Goal: Information Seeking & Learning: Compare options

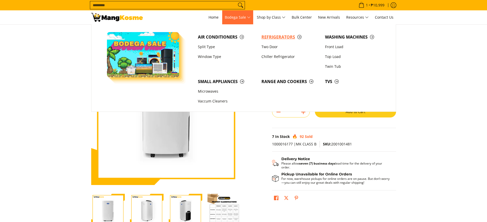
click at [269, 38] on span "Refrigerators" at bounding box center [290, 37] width 58 height 6
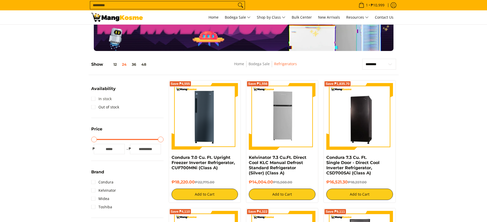
click at [107, 98] on link "In stock" at bounding box center [101, 99] width 20 height 8
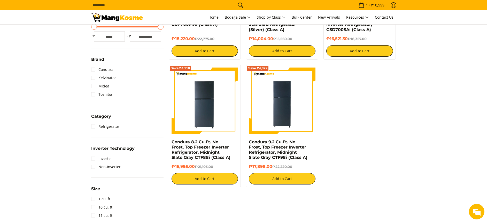
scroll to position [189, 0]
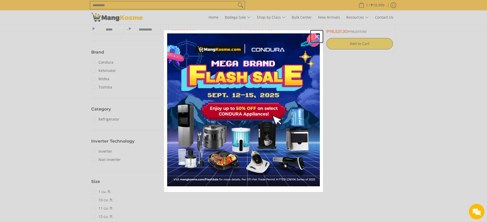
click at [316, 33] on div "Close" at bounding box center [317, 36] width 8 height 8
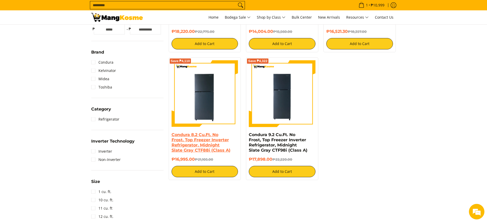
click at [207, 136] on link "Condura 8.2 Cu.Ft. No Frost, Top Freezer Inverter Refrigerator, Midnight Slate …" at bounding box center [201, 142] width 59 height 20
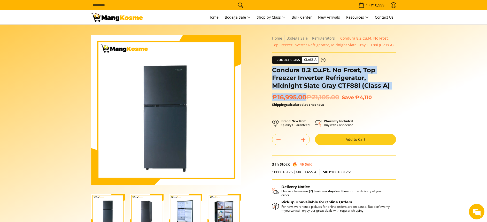
drag, startPoint x: 290, startPoint y: 84, endPoint x: 272, endPoint y: 71, distance: 22.1
click at [272, 71] on div "**********" at bounding box center [334, 135] width 124 height 200
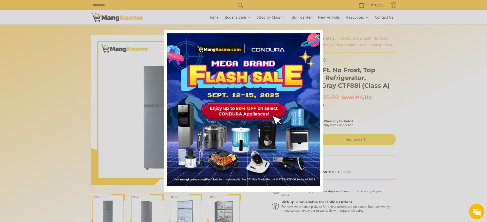
click at [360, 99] on div "Marketing offer form" at bounding box center [243, 111] width 487 height 222
click at [316, 37] on icon "close icon" at bounding box center [317, 36] width 4 height 4
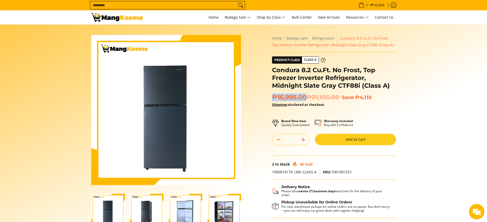
drag, startPoint x: 306, startPoint y: 96, endPoint x: 273, endPoint y: 95, distance: 33.9
click at [273, 95] on span "₱16,995.00 ₱21,105.00" at bounding box center [305, 97] width 67 height 8
copy span "₱16,995.00"
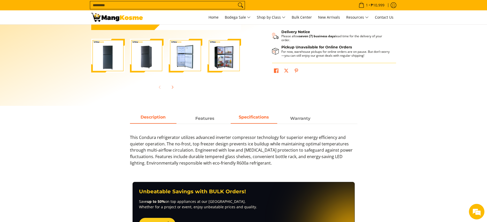
scroll to position [155, 0]
click at [257, 115] on strong "Specifications" at bounding box center [254, 116] width 30 height 5
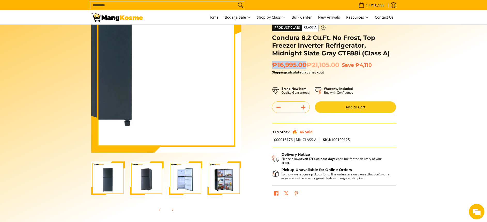
scroll to position [0, 0]
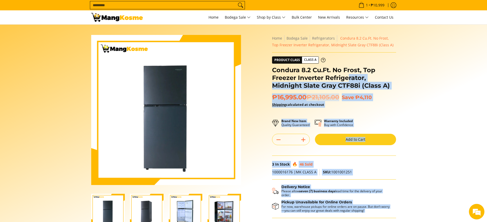
drag, startPoint x: 270, startPoint y: 70, endPoint x: 351, endPoint y: 81, distance: 81.3
click at [350, 81] on div "**********" at bounding box center [333, 135] width 129 height 200
drag, startPoint x: 351, startPoint y: 81, endPoint x: 354, endPoint y: 85, distance: 5.3
click at [354, 85] on h1 "Condura 8.2 Cu.Ft. No Frost, Top Freezer Inverter Refrigerator, Midnight Slate …" at bounding box center [334, 77] width 124 height 23
click at [361, 82] on h1 "Condura 8.2 Cu.Ft. No Frost, Top Freezer Inverter Refrigerator, Midnight Slate …" at bounding box center [334, 77] width 124 height 23
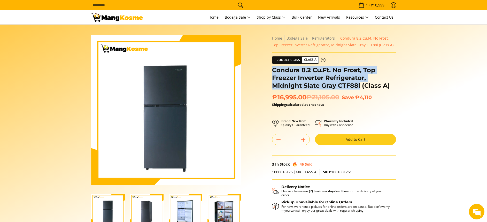
drag, startPoint x: 293, startPoint y: 73, endPoint x: 272, endPoint y: 68, distance: 21.4
click at [272, 68] on h1 "Condura 8.2 Cu.Ft. No Frost, Top Freezer Inverter Refrigerator, Midnight Slate …" at bounding box center [334, 77] width 124 height 23
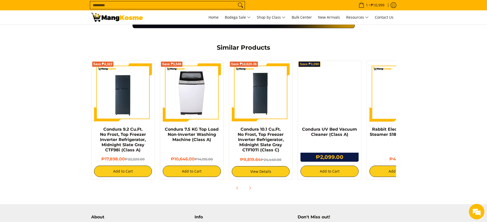
scroll to position [569, 0]
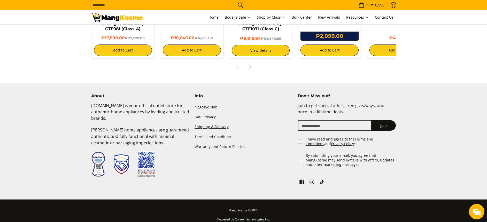
click at [212, 122] on link "Shipping & Delivery" at bounding box center [244, 127] width 98 height 10
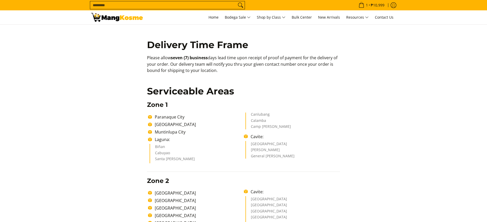
scroll to position [77, 0]
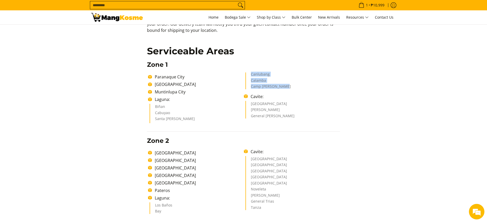
drag, startPoint x: 251, startPoint y: 72, endPoint x: 300, endPoint y: 86, distance: 51.7
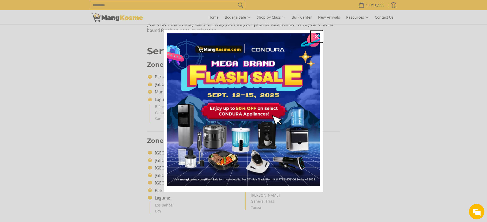
click at [316, 35] on icon "close icon" at bounding box center [317, 36] width 4 height 4
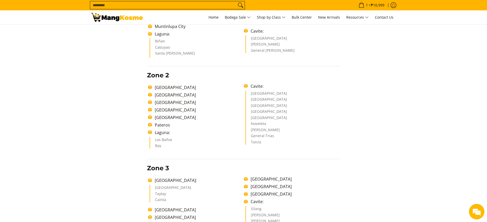
scroll to position [155, 0]
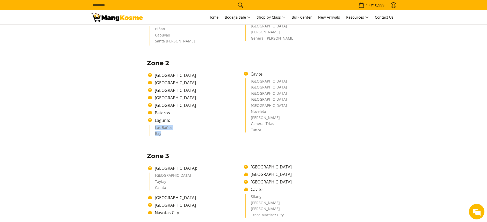
drag, startPoint x: 160, startPoint y: 130, endPoint x: 164, endPoint y: 134, distance: 5.1
click at [164, 134] on ul "Los Baños Bay" at bounding box center [197, 131] width 94 height 12
copy ul "Los Baños Bay"
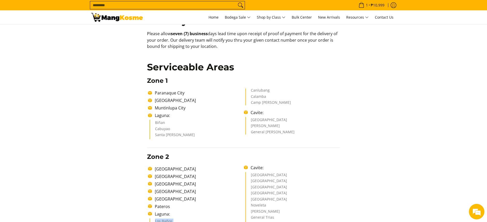
scroll to position [77, 0]
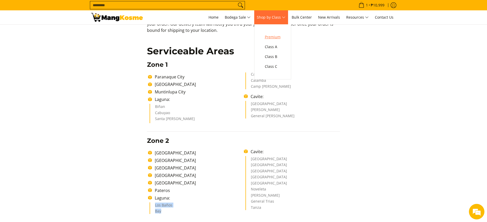
drag, startPoint x: 273, startPoint y: 35, endPoint x: 270, endPoint y: 34, distance: 2.9
click at [273, 35] on span "Premium" at bounding box center [273, 37] width 16 height 6
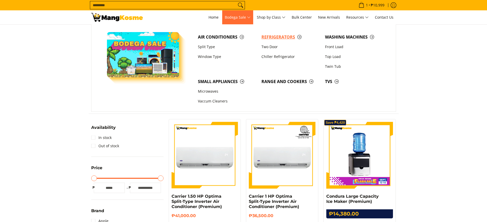
click at [268, 38] on span "Refrigerators" at bounding box center [290, 37] width 58 height 6
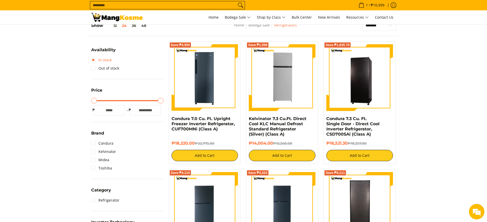
click at [107, 59] on link "In stock" at bounding box center [101, 60] width 20 height 8
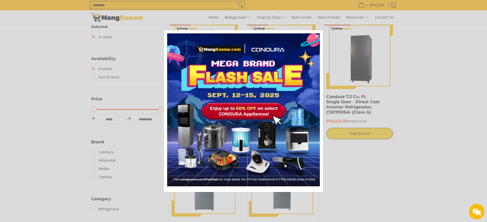
scroll to position [112, 0]
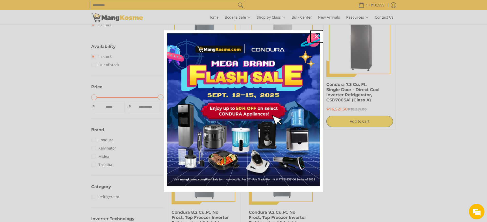
click at [315, 36] on icon "close icon" at bounding box center [317, 36] width 4 height 4
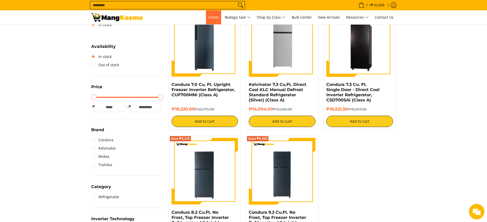
scroll to position [0, 0]
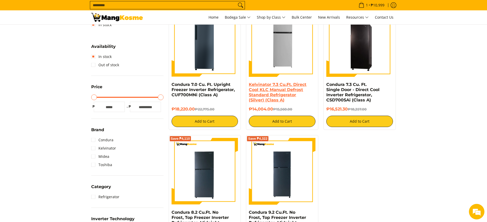
click at [284, 94] on link "Kelvinator 7.3 Cu.Ft. Direct Cool KLC Manual Defrost Standard Refrigerator (Sil…" at bounding box center [278, 92] width 58 height 20
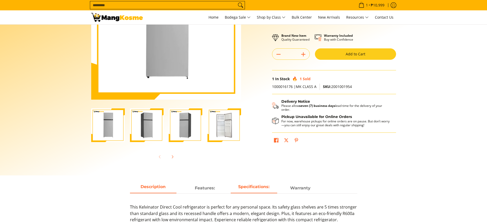
click at [256, 188] on strong "Specifications:" at bounding box center [253, 186] width 31 height 5
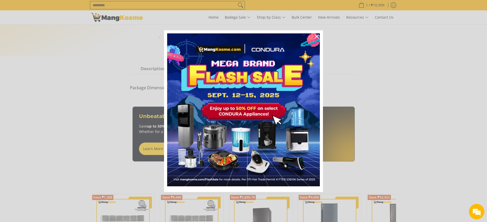
scroll to position [240, 0]
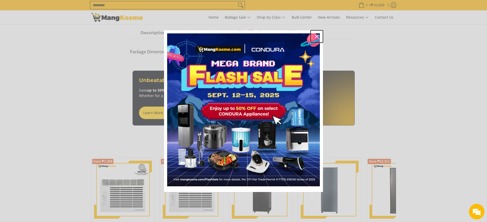
click at [316, 37] on icon "close icon" at bounding box center [317, 36] width 4 height 4
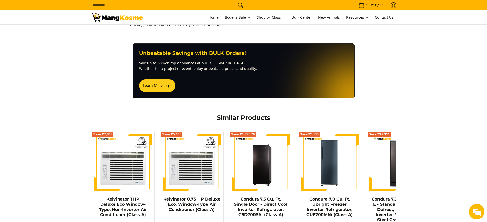
scroll to position [279, 0]
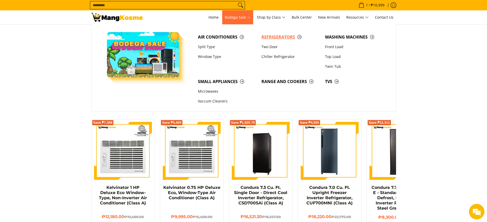
click at [269, 32] on link "Refrigerators" at bounding box center [291, 37] width 64 height 10
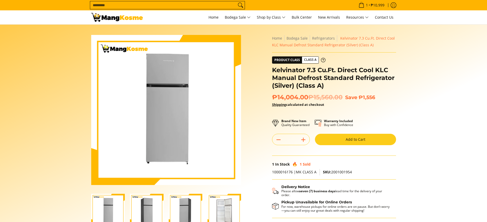
scroll to position [155, 0]
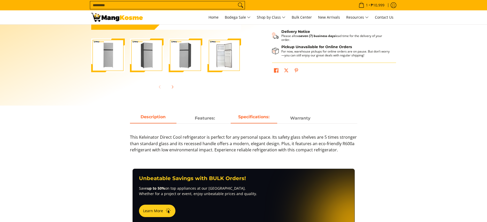
click at [251, 117] on strong "Specifications:" at bounding box center [253, 116] width 31 height 5
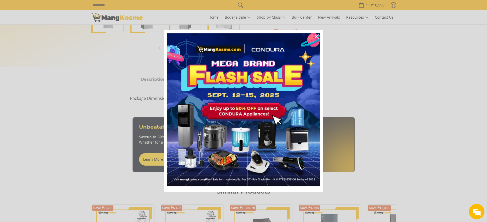
scroll to position [0, 0]
click at [315, 35] on icon "close icon" at bounding box center [317, 36] width 4 height 4
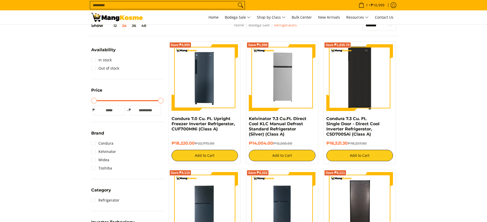
scroll to position [77, 0]
click at [354, 104] on img at bounding box center [359, 77] width 67 height 67
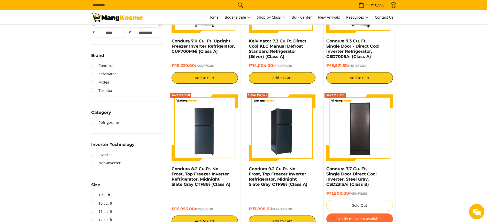
click at [292, 150] on img at bounding box center [282, 127] width 67 height 67
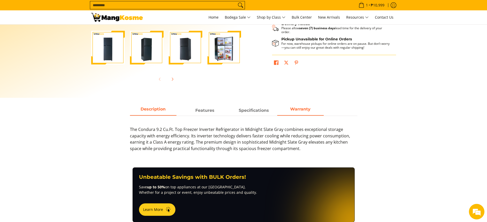
click at [307, 107] on strong "Warranty" at bounding box center [300, 108] width 20 height 5
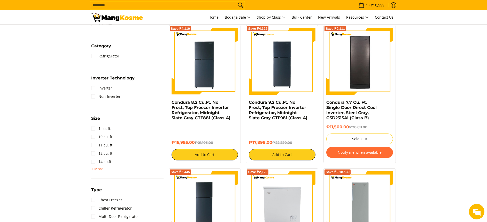
scroll to position [232, 0]
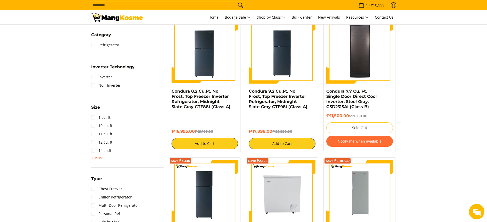
click at [159, 5] on input "Search..." at bounding box center [163, 5] width 146 height 8
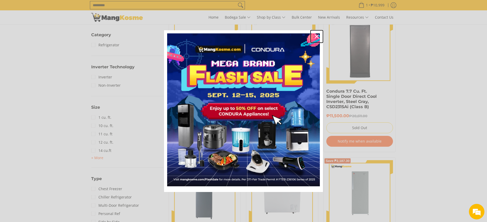
click at [316, 35] on icon "close icon" at bounding box center [317, 36] width 4 height 4
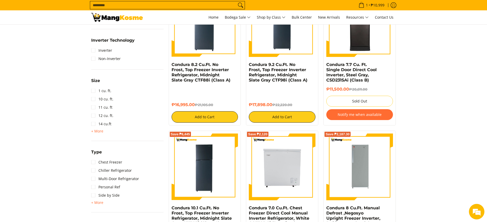
scroll to position [271, 0]
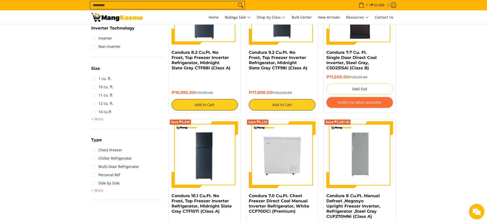
click at [209, 2] on input "Search..." at bounding box center [163, 5] width 146 height 8
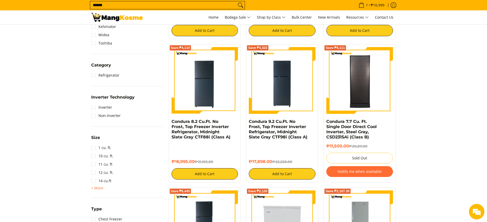
scroll to position [201, 0]
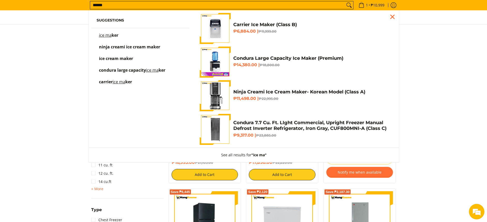
type input "******"
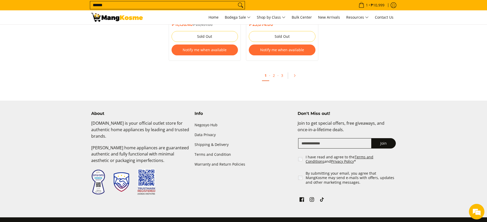
scroll to position [1210, 0]
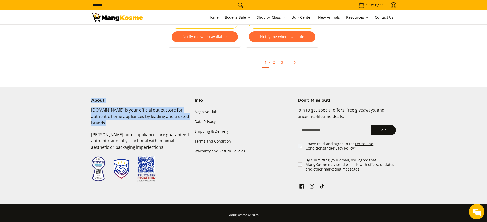
drag, startPoint x: 88, startPoint y: 107, endPoint x: 128, endPoint y: 115, distance: 41.0
click at [129, 113] on div "About Mangkosme.com is your official outlet store for authentic home appliances…" at bounding box center [243, 151] width 315 height 106
drag, startPoint x: 128, startPoint y: 115, endPoint x: 120, endPoint y: 115, distance: 8.3
click at [120, 115] on p "[DOMAIN_NAME] is your official outlet store for authentic home appliances by le…" at bounding box center [140, 119] width 98 height 24
click at [114, 114] on p "[DOMAIN_NAME] is your official outlet store for authentic home appliances by le…" at bounding box center [140, 119] width 98 height 24
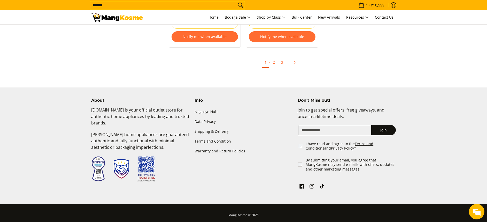
click at [110, 115] on p "[DOMAIN_NAME] is your official outlet store for authentic home appliances by le…" at bounding box center [140, 119] width 98 height 24
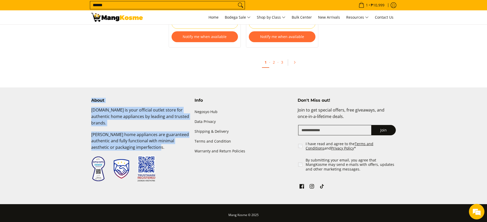
drag, startPoint x: 149, startPoint y: 133, endPoint x: 165, endPoint y: 136, distance: 16.3
click at [164, 136] on div "About Mangkosme.com is your official outlet store for authentic home appliances…" at bounding box center [243, 151] width 315 height 106
drag, startPoint x: 165, startPoint y: 136, endPoint x: 135, endPoint y: 115, distance: 36.1
click at [146, 131] on p "[PERSON_NAME] home appliances are guaranteed authentic and fully functional wit…" at bounding box center [140, 143] width 98 height 24
drag, startPoint x: 107, startPoint y: 112, endPoint x: 116, endPoint y: 108, distance: 9.9
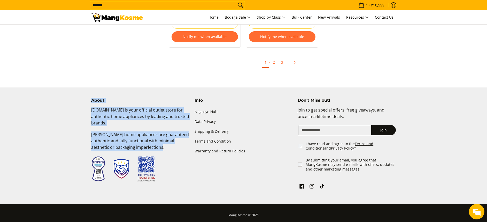
click at [106, 112] on p "[DOMAIN_NAME] is your official outlet store for authentic home appliances by le…" at bounding box center [140, 119] width 98 height 24
click at [119, 110] on p "[DOMAIN_NAME] is your official outlet store for authentic home appliances by le…" at bounding box center [140, 119] width 98 height 24
copy div "authentic home appliances by leading and trusted brands. Mang Kosme's home appl…"
drag, startPoint x: 91, startPoint y: 107, endPoint x: 166, endPoint y: 139, distance: 81.1
click at [166, 139] on div "About Mangkosme.com is your official outlet store for authentic home appliances…" at bounding box center [140, 140] width 103 height 84
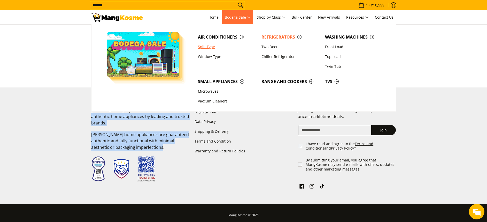
click at [208, 44] on link "Split Type" at bounding box center [227, 47] width 64 height 10
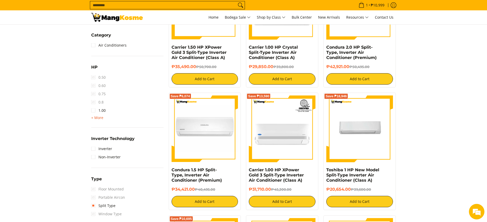
click at [99, 119] on span "+ More" at bounding box center [97, 117] width 12 height 4
click at [102, 120] on link "1.50" at bounding box center [98, 118] width 14 height 8
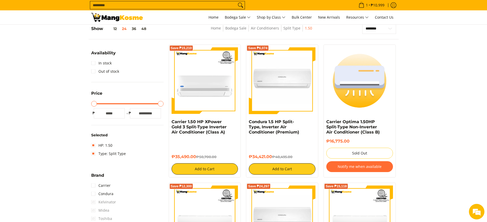
scroll to position [73, 0]
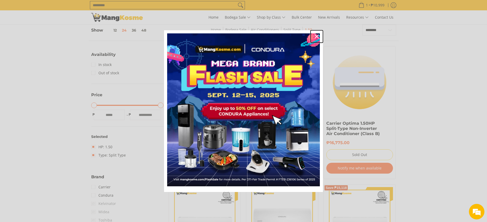
click at [319, 36] on icon "close icon" at bounding box center [317, 36] width 4 height 4
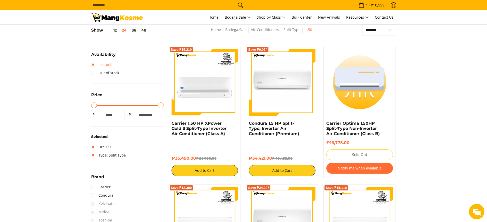
click at [103, 65] on link "In stock" at bounding box center [101, 64] width 20 height 8
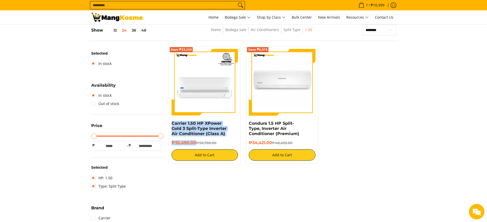
drag, startPoint x: 195, startPoint y: 143, endPoint x: 168, endPoint y: 122, distance: 33.7
click at [169, 122] on div "Save ₱15,210 Carrier 1.50 HP XPower Gold 3 Split-Type Inverter Air Conditioner …" at bounding box center [205, 104] width 72 height 117
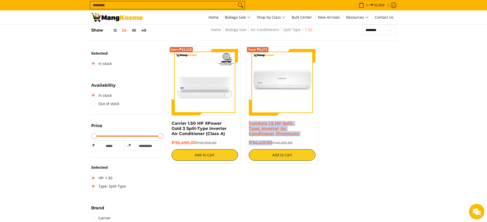
drag, startPoint x: 272, startPoint y: 139, endPoint x: 250, endPoint y: 124, distance: 26.9
click at [250, 124] on div "Condura 1.5 HP Split-Type, Inverter Air Conditioner (Premium) ₱34,421.00 ₱40,49…" at bounding box center [282, 141] width 67 height 40
drag, startPoint x: 95, startPoint y: 176, endPoint x: 108, endPoint y: 173, distance: 13.7
click at [95, 176] on link "HP: 1.50" at bounding box center [101, 178] width 21 height 8
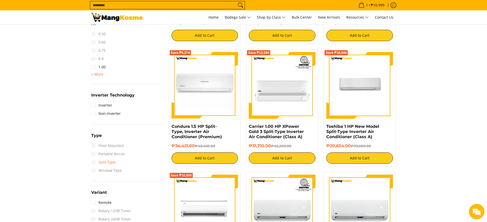
scroll to position [305, 0]
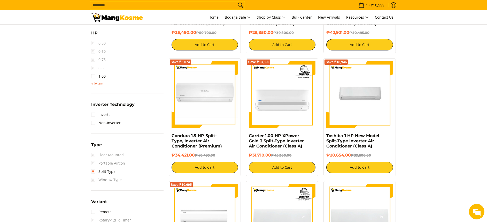
click at [98, 83] on span "+ More" at bounding box center [97, 83] width 12 height 4
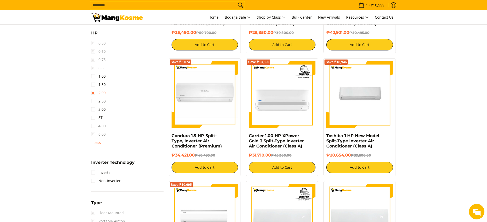
click at [99, 92] on link "2.00" at bounding box center [98, 93] width 14 height 8
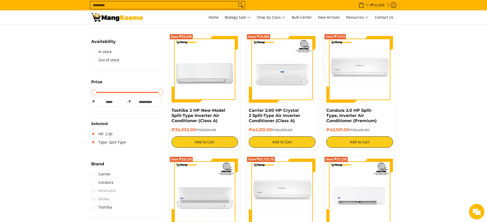
scroll to position [73, 0]
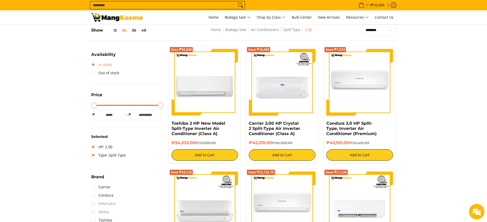
click at [106, 65] on link "In stock" at bounding box center [101, 64] width 20 height 8
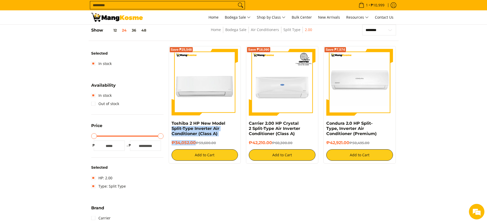
drag, startPoint x: 192, startPoint y: 141, endPoint x: 169, endPoint y: 126, distance: 27.3
click at [169, 126] on div "Save ₱25,548 Toshiba 2 HP New Model Split-Type Inverter Air Conditioner (Class …" at bounding box center [205, 104] width 72 height 117
copy div "Split-Type Inverter Air Conditioner (Class A) ₱34,052.00"
copy div "Toshiba 2 HP New Model Split-Type Inverter Air Conditioner (Class A) ₱34,052.00"
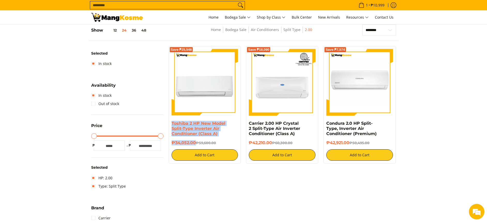
drag, startPoint x: 196, startPoint y: 141, endPoint x: 171, endPoint y: 122, distance: 30.7
click at [172, 122] on div "Toshiba 2 HP New Model Split-Type Inverter Air Conditioner (Class A) ₱34,052.00…" at bounding box center [205, 141] width 67 height 40
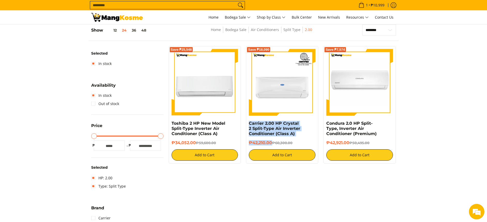
copy div "Carrier 2.00 HP Crystal 2 Split-Type Air Inverter Conditioner (Class A) ₱42,210…"
drag, startPoint x: 272, startPoint y: 142, endPoint x: 246, endPoint y: 122, distance: 32.6
click at [246, 122] on div "Save ₱18,090 Carrier 2.00 HP Crystal 2 Split-Type Air Inverter Conditioner (Cla…" at bounding box center [282, 104] width 72 height 117
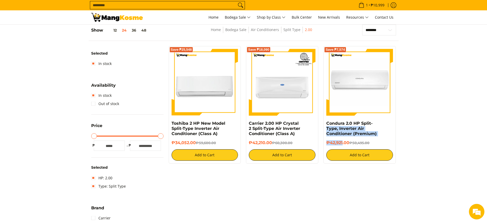
drag, startPoint x: 342, startPoint y: 138, endPoint x: 325, endPoint y: 126, distance: 20.7
click at [325, 126] on div "Save ₱7,574 Condura 2.0 HP Split-Type, Inverter Air Conditioner (Premium) ₱42,9…" at bounding box center [359, 104] width 72 height 117
drag, startPoint x: 325, startPoint y: 126, endPoint x: 353, endPoint y: 139, distance: 31.1
click at [354, 138] on div "Condura 2.0 HP Split-Type, Inverter Air Conditioner (Premium)" at bounding box center [359, 130] width 67 height 19
click at [348, 143] on h6 "₱42,921.00 ₱50,495.00" at bounding box center [359, 142] width 67 height 5
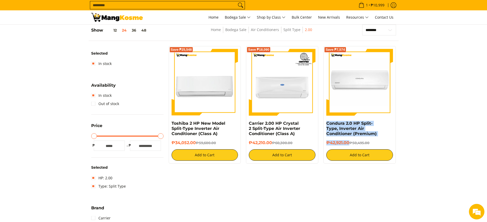
drag, startPoint x: 338, startPoint y: 137, endPoint x: 326, endPoint y: 125, distance: 17.7
click at [326, 125] on div "Save ₱7,574 Condura 2.0 HP Split-Type, Inverter Air Conditioner (Premium) ₱42,9…" at bounding box center [359, 104] width 72 height 117
copy div "Condura 2.0 HP Split-Type, Inverter Air Conditioner (Premium) ₱42,921.00"
